Goal: Complete application form

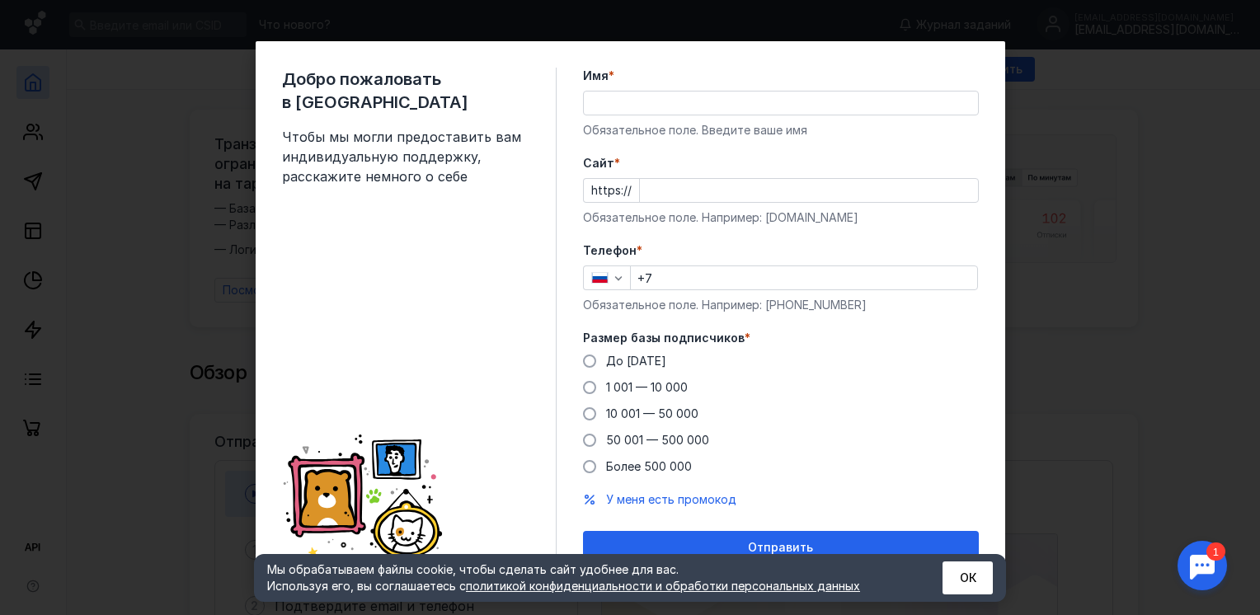
scroll to position [16, 0]
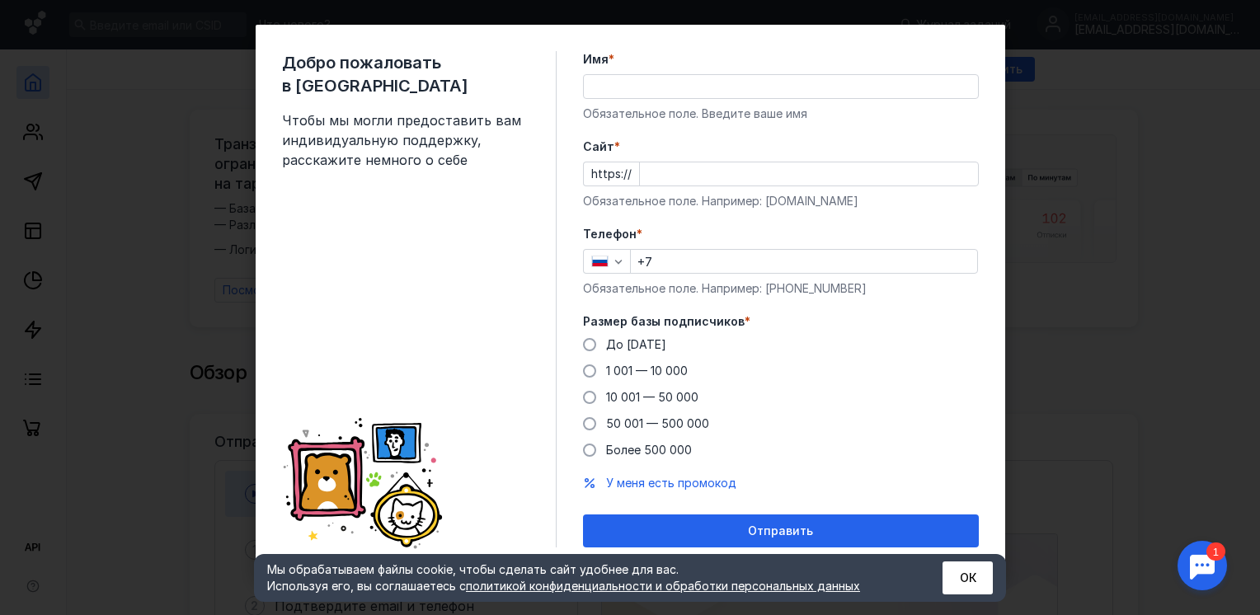
click at [195, 241] on div "Добро пожаловать в Sendsay Чтобы мы могли предоставить вам индивидуальную подде…" at bounding box center [630, 307] width 1260 height 615
click at [590, 369] on label "1 001 — 10 000" at bounding box center [635, 371] width 105 height 16
click at [0, 0] on input "1 001 — 10 000" at bounding box center [0, 0] width 0 height 0
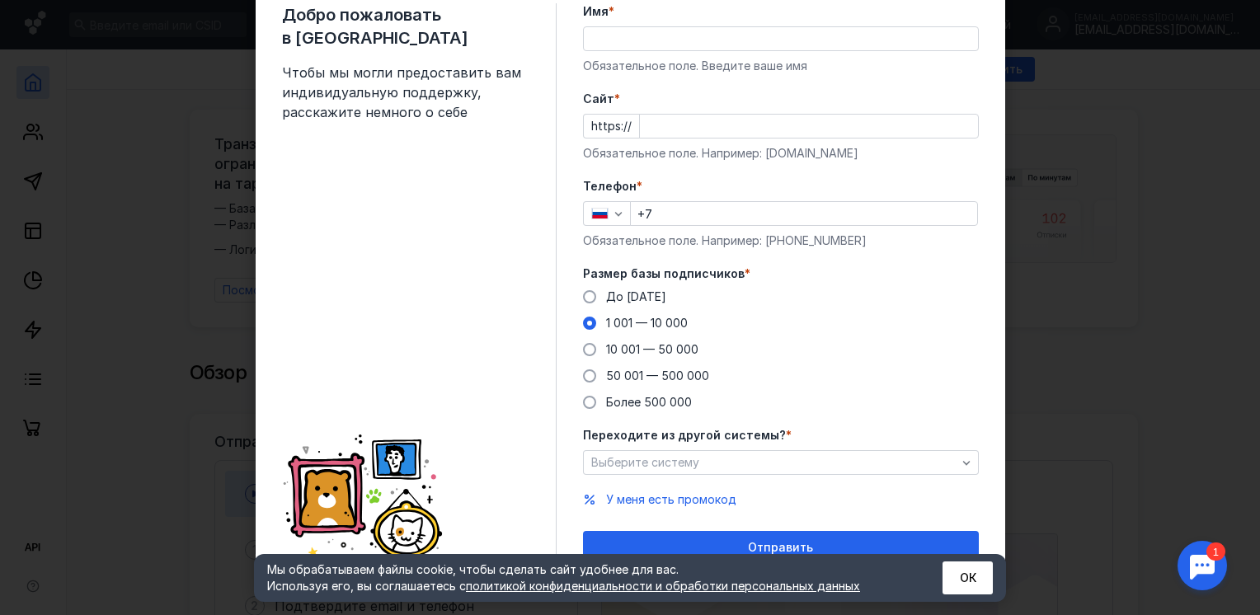
scroll to position [81, 0]
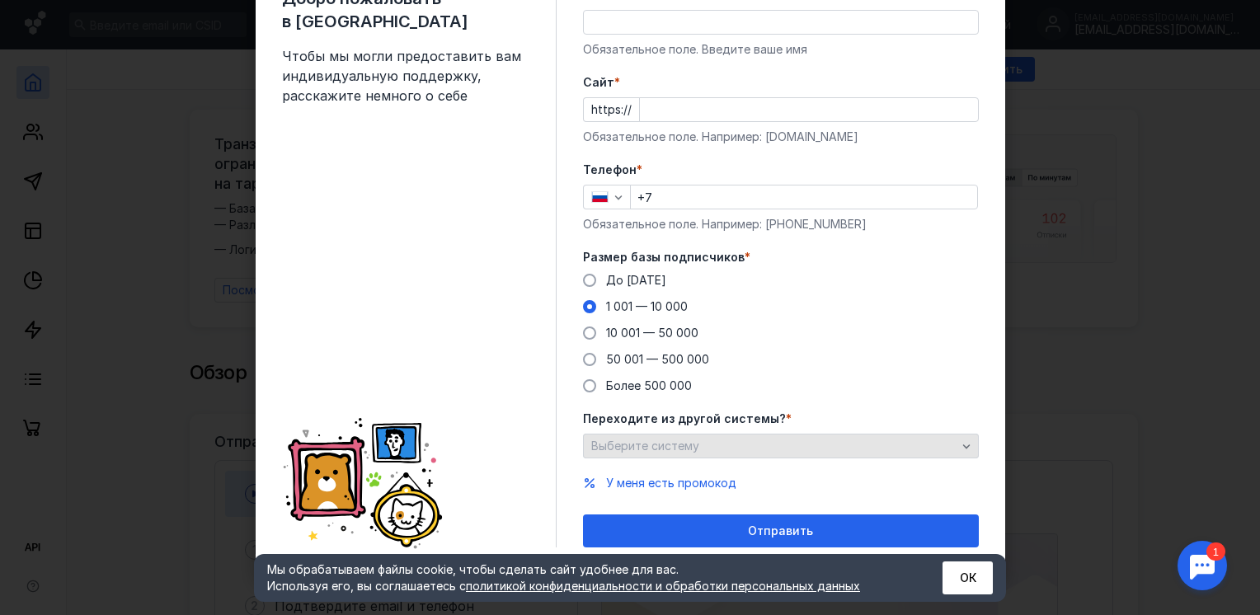
click at [699, 452] on div "Выберите систему" at bounding box center [773, 446] width 373 height 14
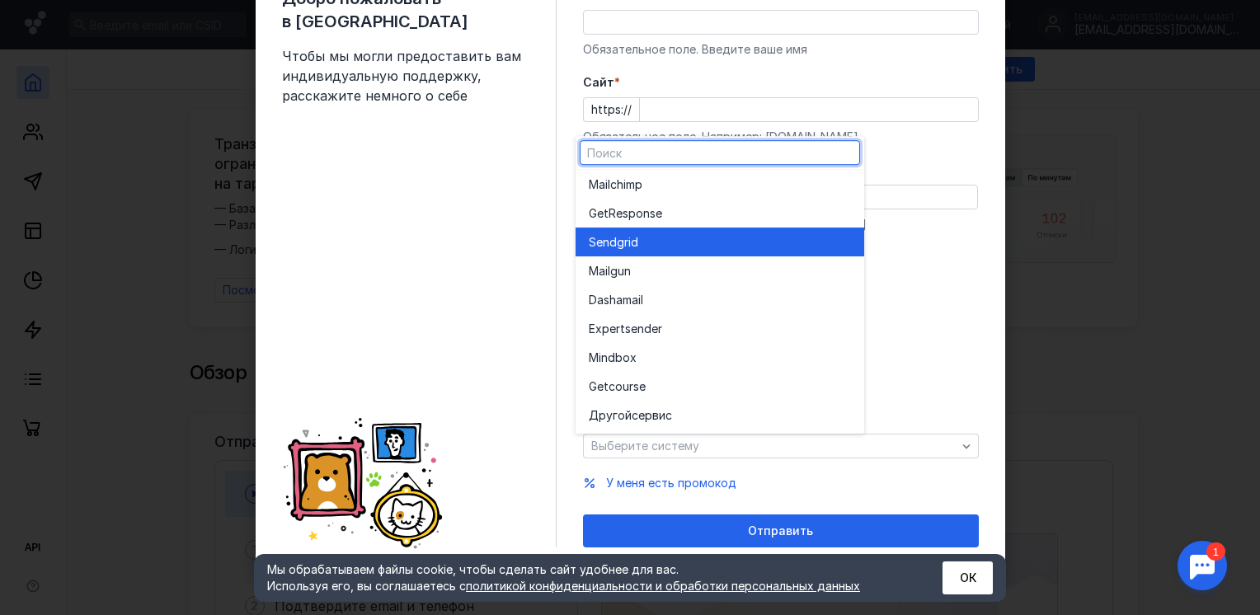
scroll to position [0, 0]
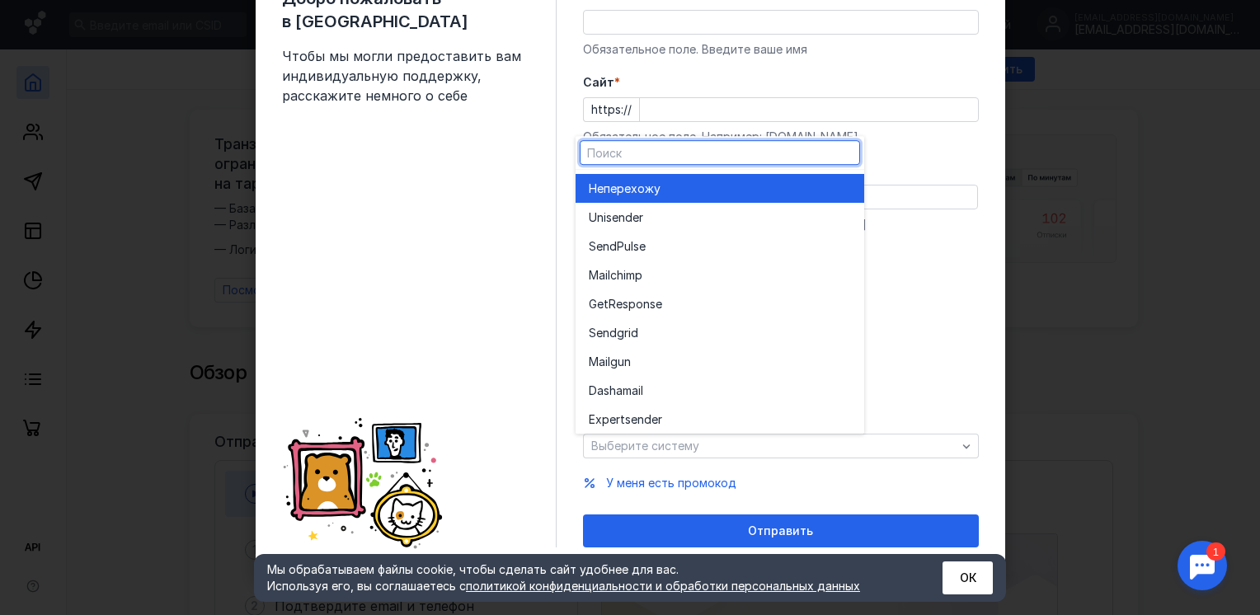
click at [645, 185] on span "перехожу" at bounding box center [631, 189] width 57 height 16
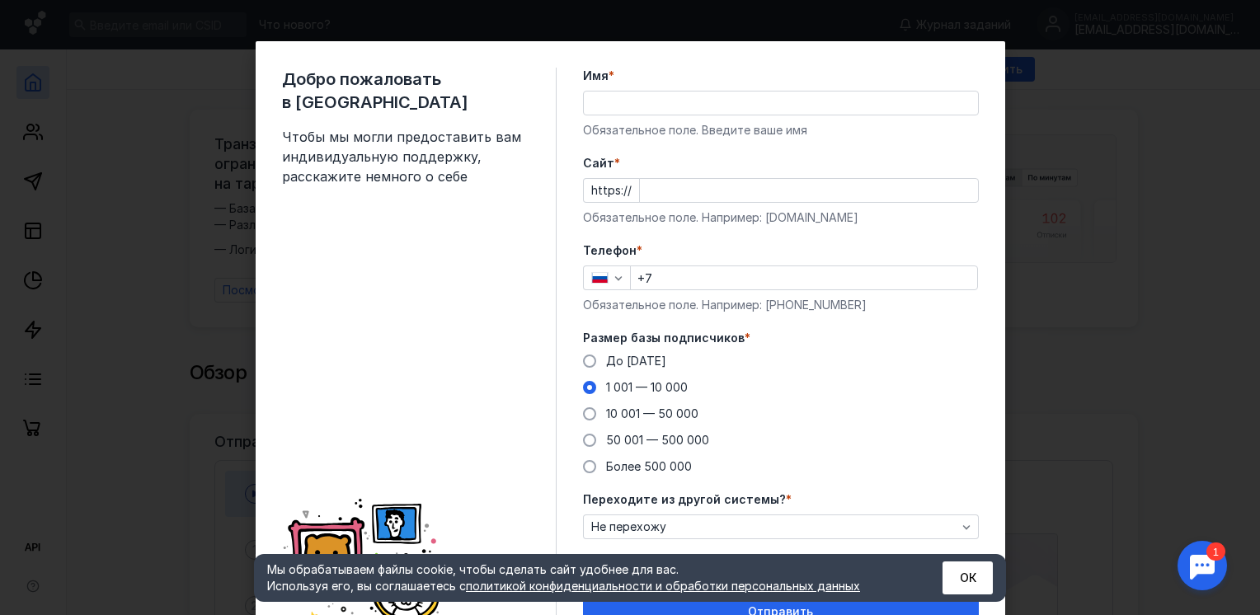
click at [657, 99] on input "Имя *" at bounding box center [781, 102] width 394 height 23
type input "вика"
click at [659, 197] on input "Cайт *" at bounding box center [809, 190] width 338 height 23
click at [705, 221] on div "Обязательное поле. Например: [DOMAIN_NAME]" at bounding box center [781, 217] width 396 height 16
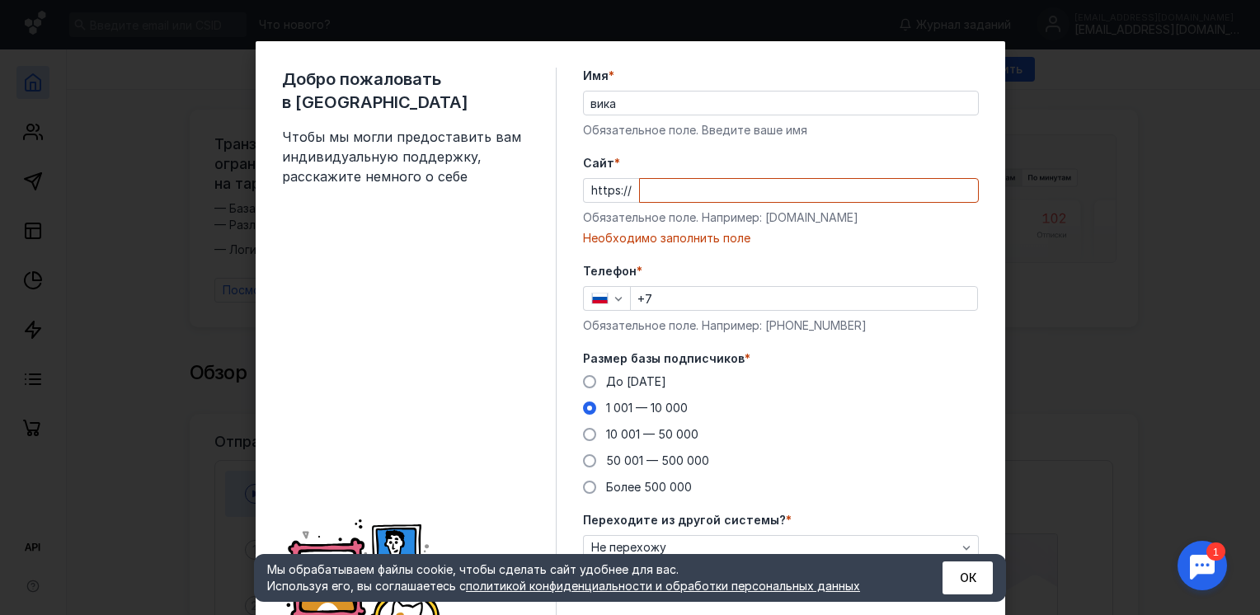
click at [689, 242] on div "Необходимо заполнить поле" at bounding box center [781, 238] width 396 height 16
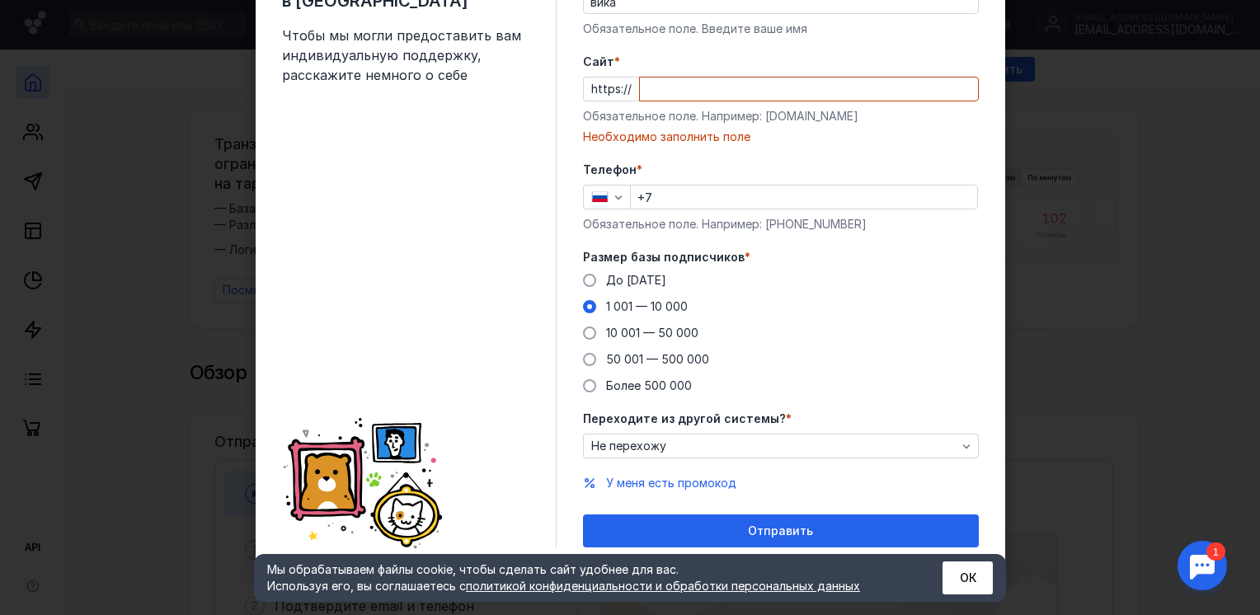
click at [1238, 333] on div "Добро пожаловать в Sendsay Чтобы мы могли предоставить вам индивидуальную подде…" at bounding box center [630, 307] width 1260 height 615
click at [1164, 331] on div "Добро пожаловать в Sendsay Чтобы мы могли предоставить вам индивидуальную подде…" at bounding box center [630, 307] width 1260 height 615
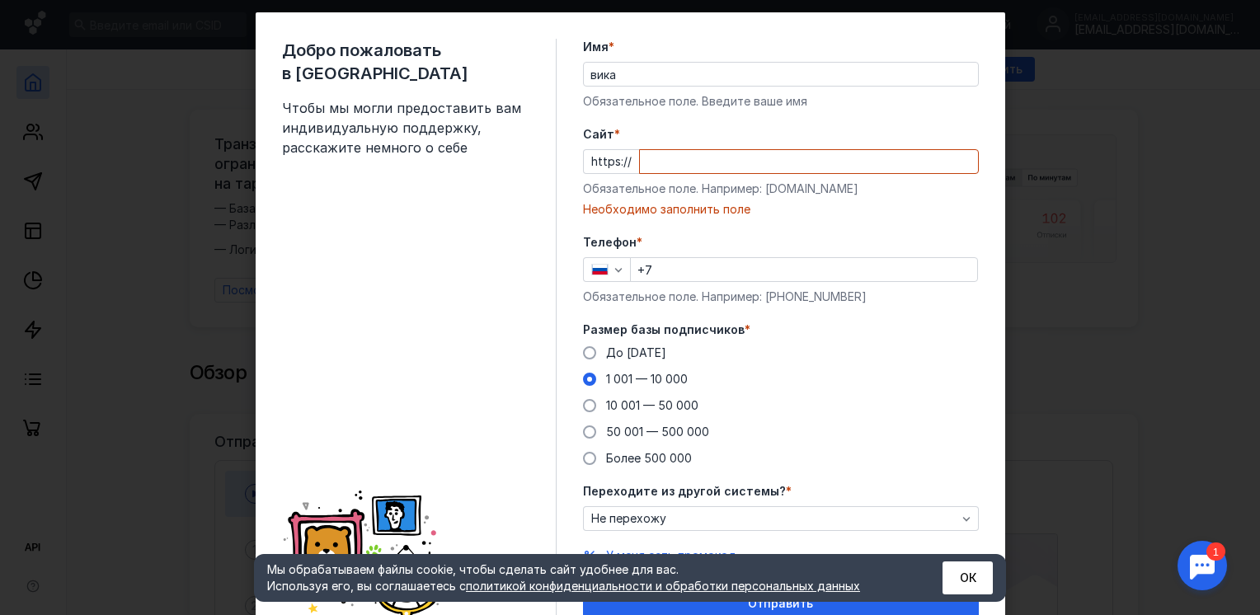
scroll to position [0, 0]
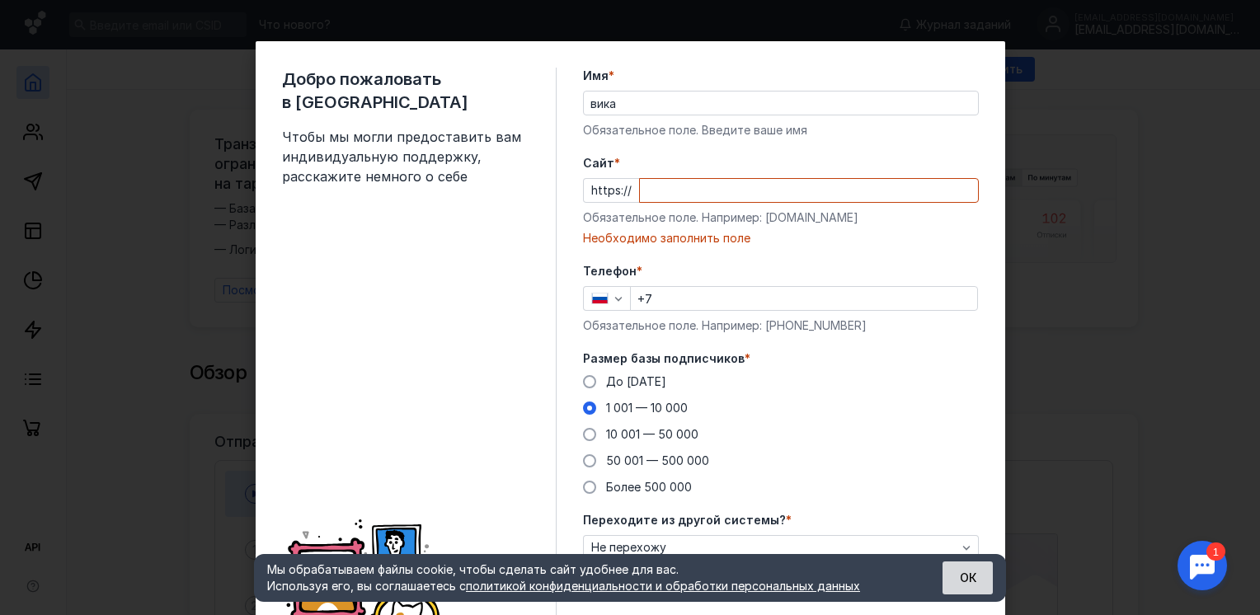
click at [974, 582] on button "ОК" at bounding box center [967, 577] width 50 height 33
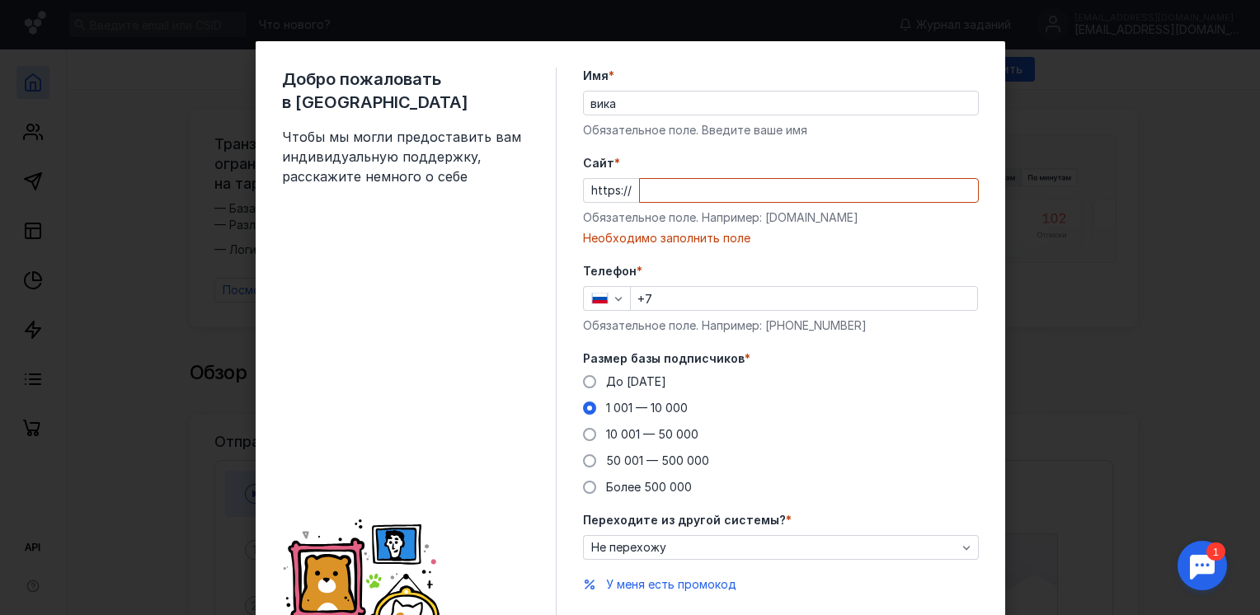
click at [145, 156] on div "Добро пожаловать в Sendsay Чтобы мы могли предоставить вам индивидуальную подде…" at bounding box center [630, 307] width 1260 height 615
